Goal: Find contact information: Find contact information

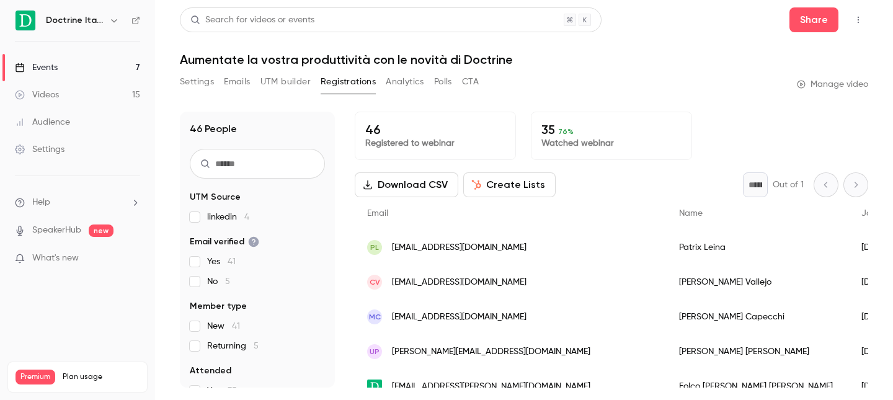
click at [94, 69] on link "Events 7" at bounding box center [77, 67] width 155 height 27
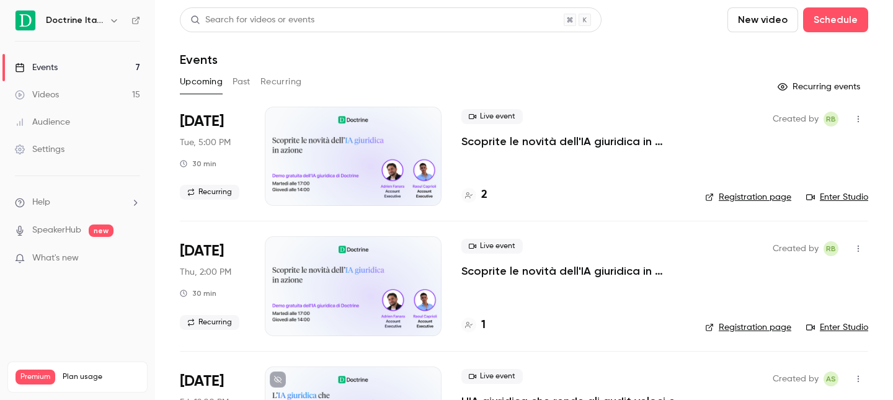
click at [489, 195] on div "2" at bounding box center [574, 195] width 224 height 17
click at [484, 194] on h4 "2" at bounding box center [484, 195] width 6 height 17
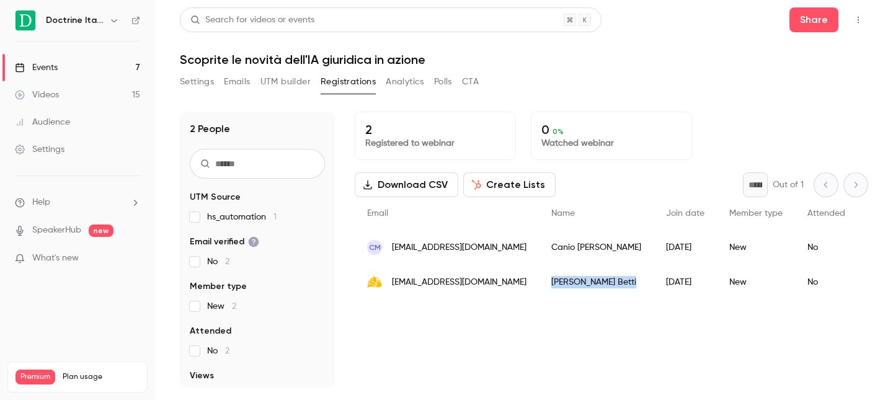
drag, startPoint x: 550, startPoint y: 287, endPoint x: 617, endPoint y: 284, distance: 67.7
click at [617, 284] on div "[PERSON_NAME]" at bounding box center [596, 282] width 115 height 35
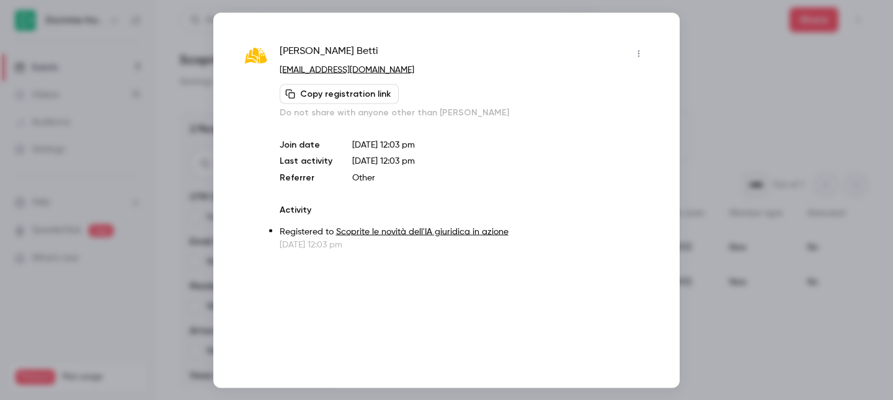
copy div "[PERSON_NAME]"
click at [368, 70] on link "[EMAIL_ADDRESS][DOMAIN_NAME]" at bounding box center [347, 69] width 135 height 9
drag, startPoint x: 365, startPoint y: 53, endPoint x: 269, endPoint y: 53, distance: 96.1
click at [269, 53] on div "Deborah Betti [EMAIL_ADDRESS][DOMAIN_NAME] Copy registration link Do not share …" at bounding box center [446, 146] width 404 height 207
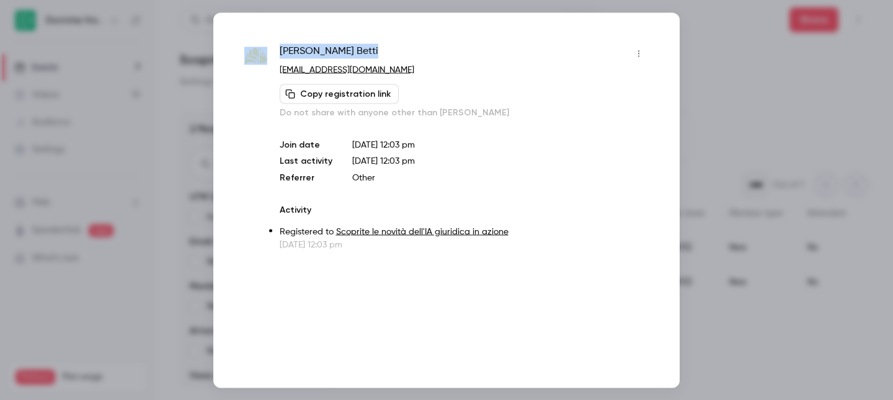
copy div "[PERSON_NAME]"
click at [766, 99] on div at bounding box center [446, 200] width 893 height 400
